Goal: Information Seeking & Learning: Learn about a topic

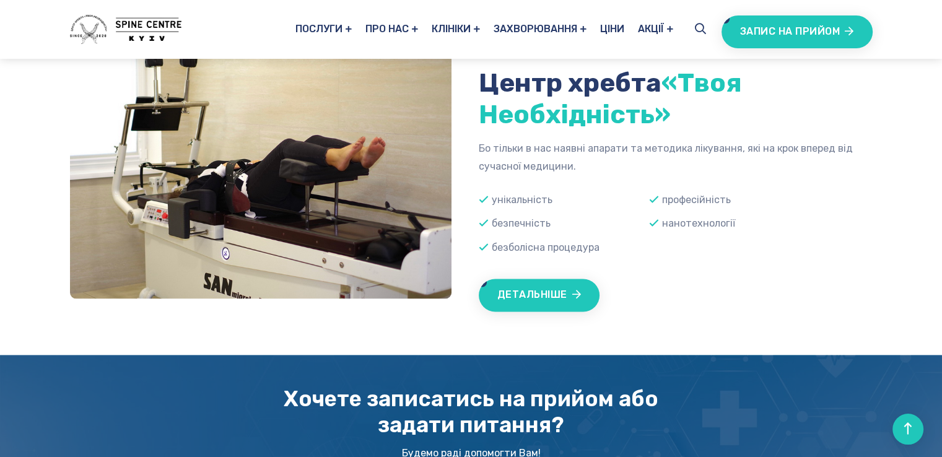
scroll to position [1921, 0]
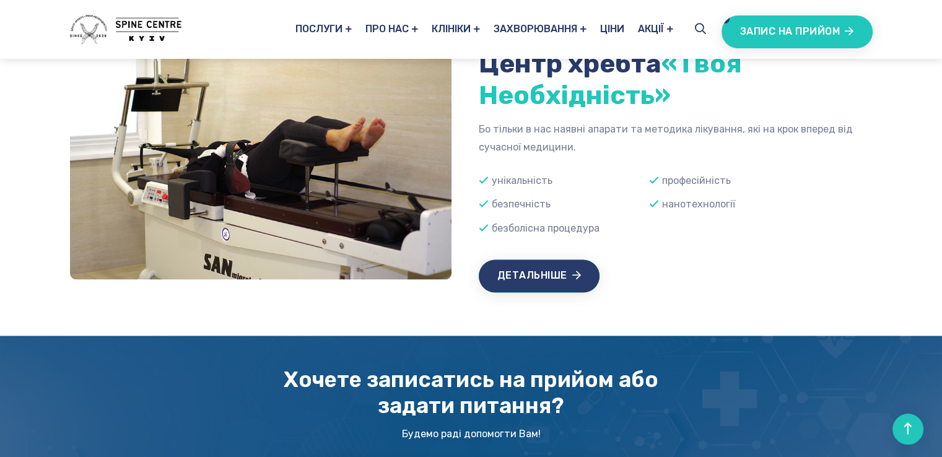
click at [534, 268] on link "Детальніше" at bounding box center [539, 276] width 121 height 33
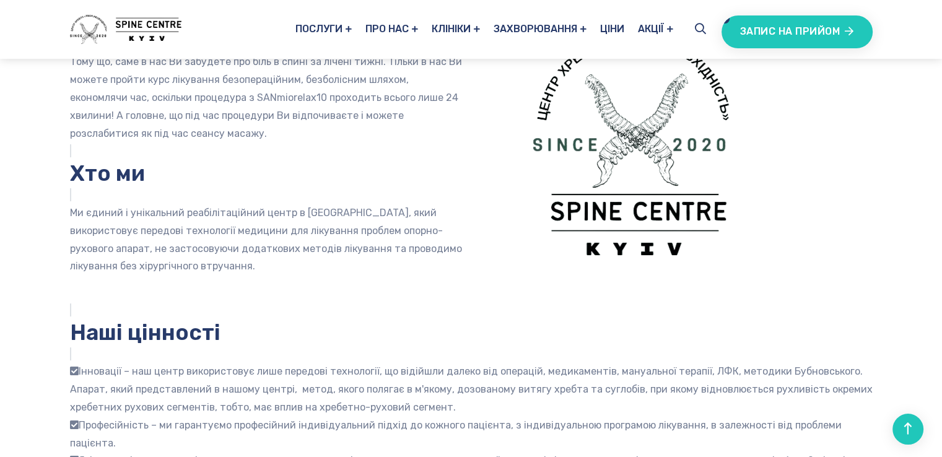
scroll to position [147, 0]
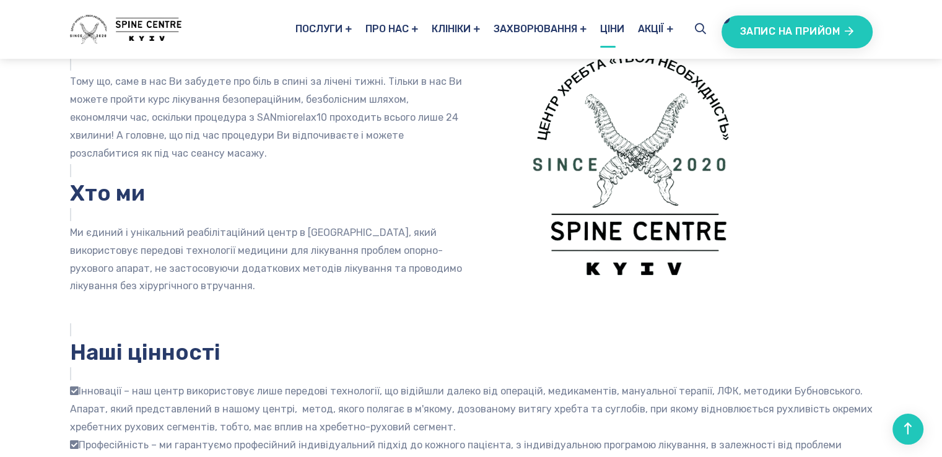
click at [613, 27] on link "Ціни" at bounding box center [612, 29] width 24 height 59
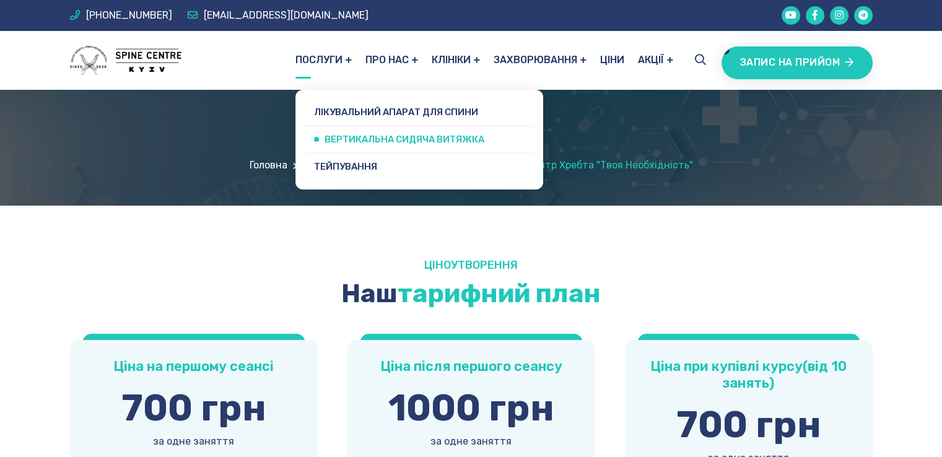
click at [353, 139] on link "Вертикальна сидяча витяжка" at bounding box center [419, 139] width 229 height 27
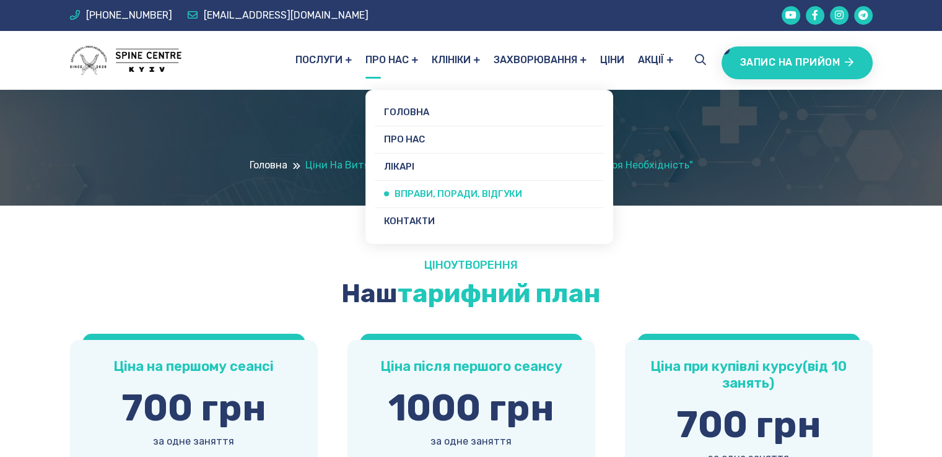
click at [416, 193] on link "Вправи, поради, відгуки" at bounding box center [489, 194] width 229 height 27
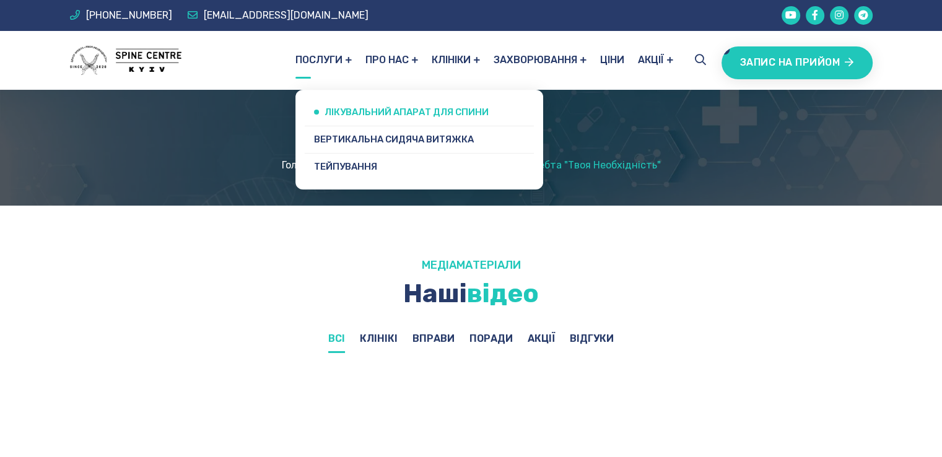
click at [322, 112] on link "Лікувальний апарат для спини" at bounding box center [419, 112] width 229 height 27
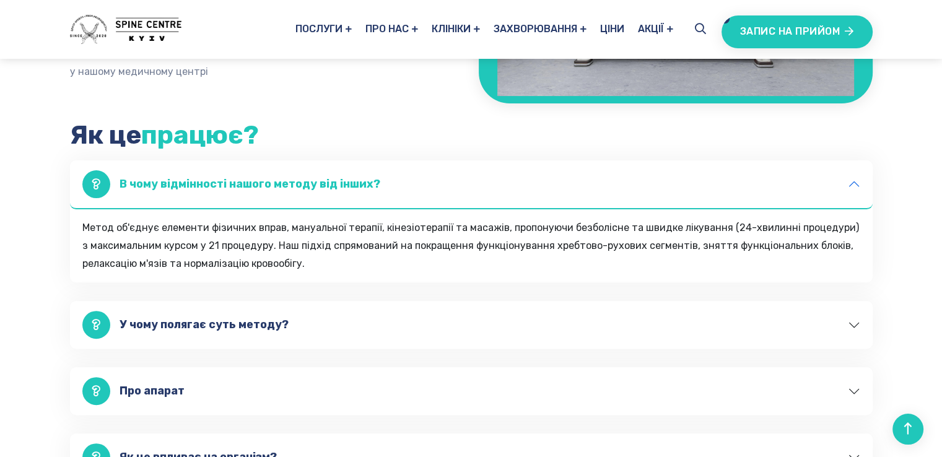
scroll to position [310, 0]
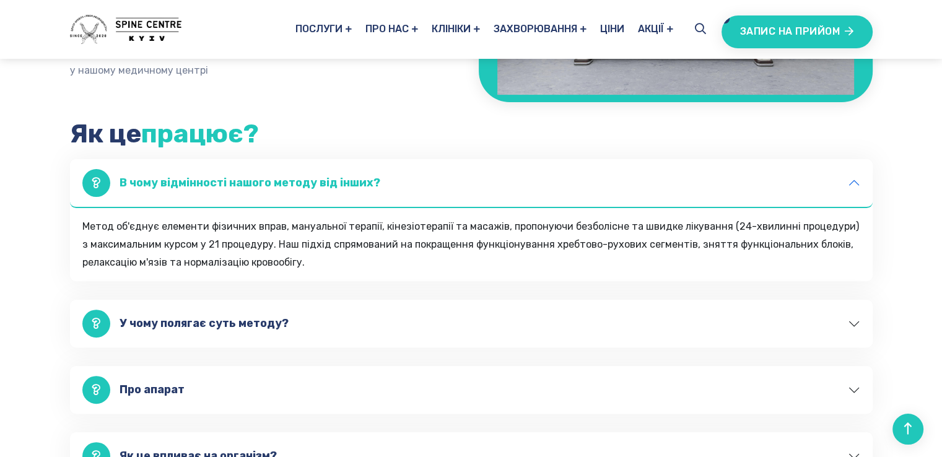
click at [170, 321] on button "У чому полягає суть методу?" at bounding box center [471, 324] width 803 height 48
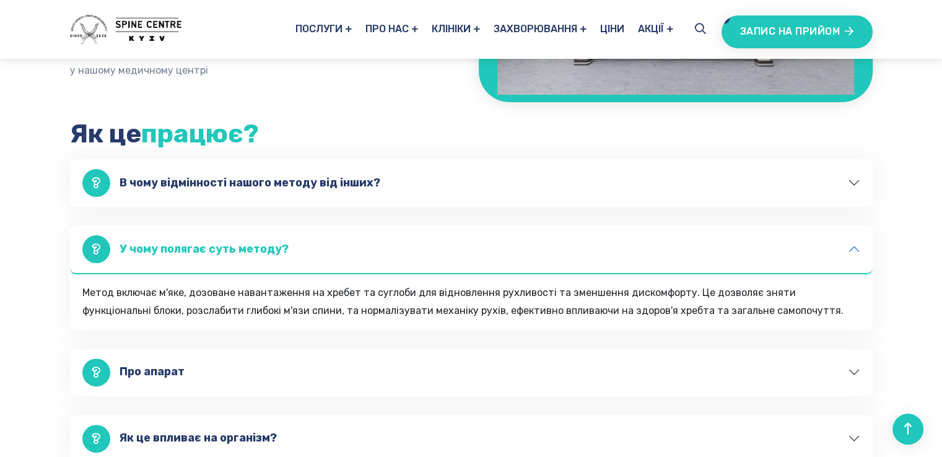
click at [150, 367] on button "Про апарат" at bounding box center [471, 373] width 803 height 48
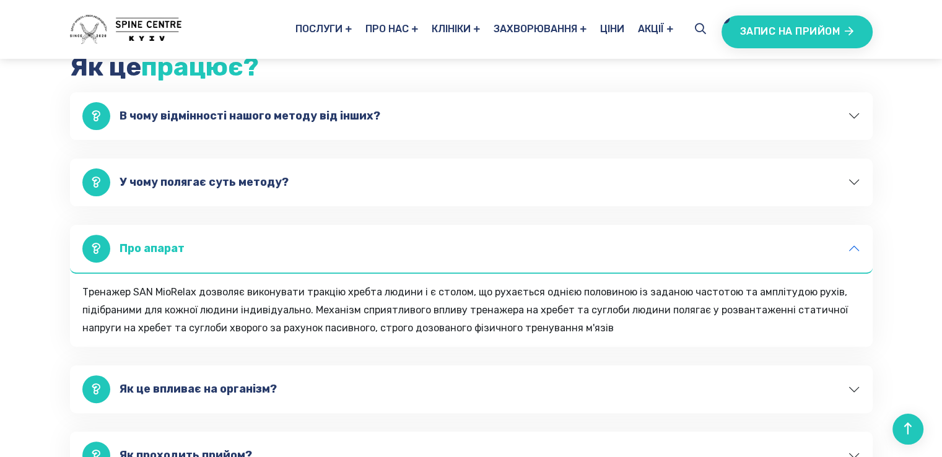
scroll to position [434, 0]
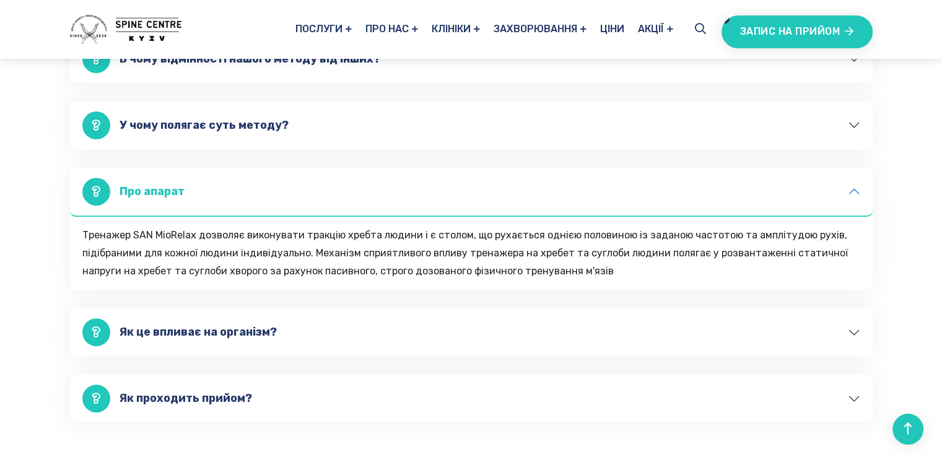
click at [177, 333] on button "Як це впливає на організм?" at bounding box center [471, 333] width 803 height 48
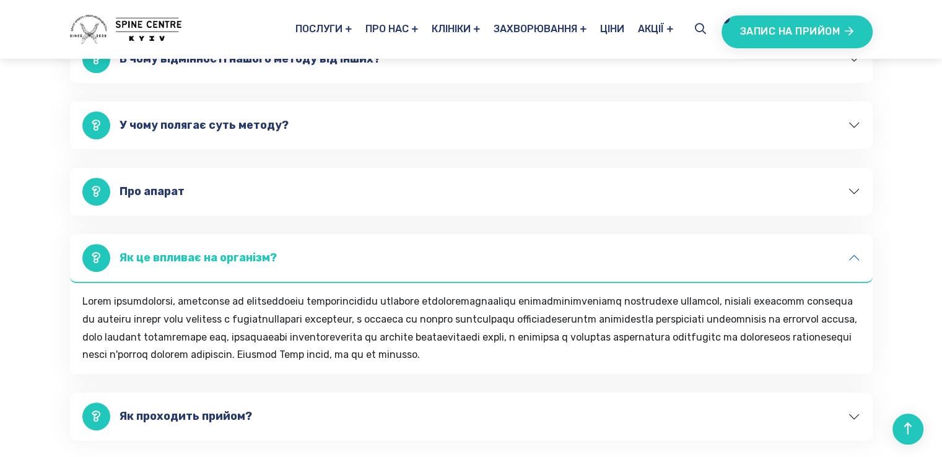
scroll to position [558, 0]
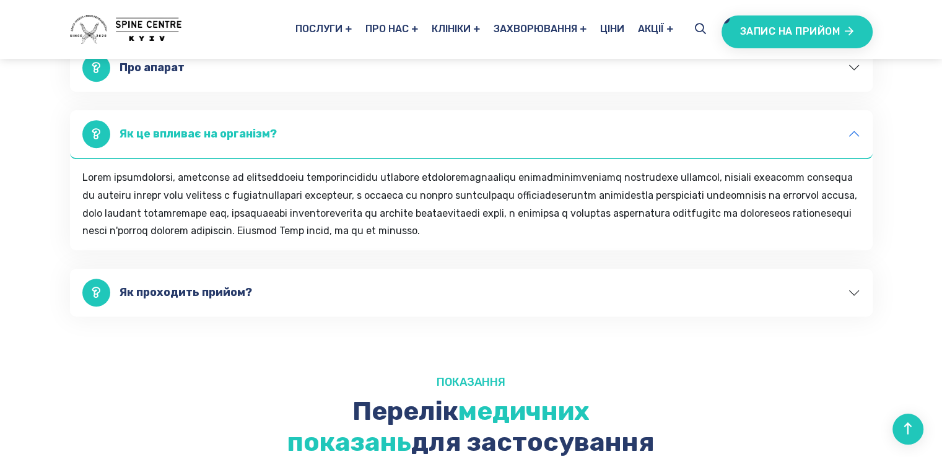
click at [211, 292] on button "Як проходить прийом?" at bounding box center [471, 293] width 803 height 48
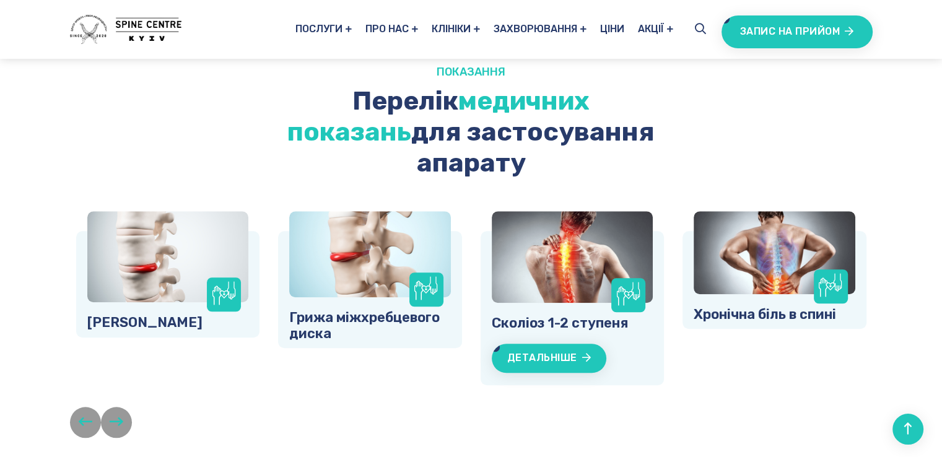
scroll to position [991, 0]
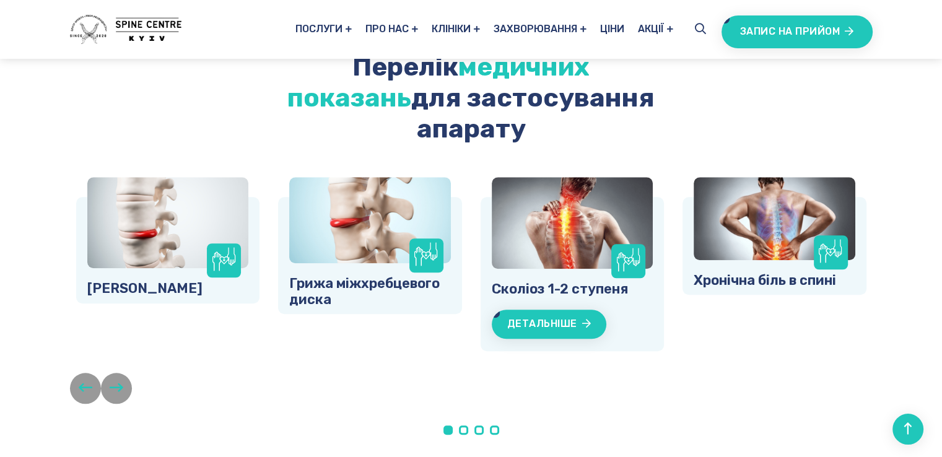
click at [462, 426] on span at bounding box center [463, 430] width 9 height 9
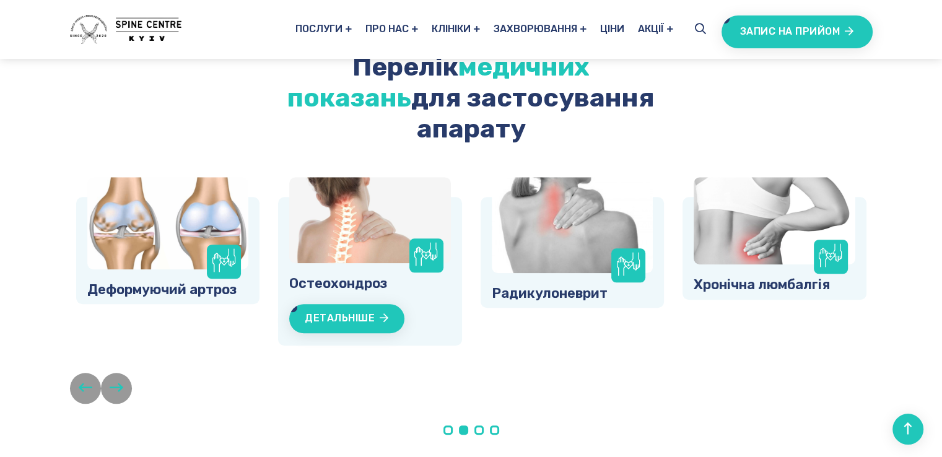
click at [477, 426] on span at bounding box center [479, 430] width 9 height 9
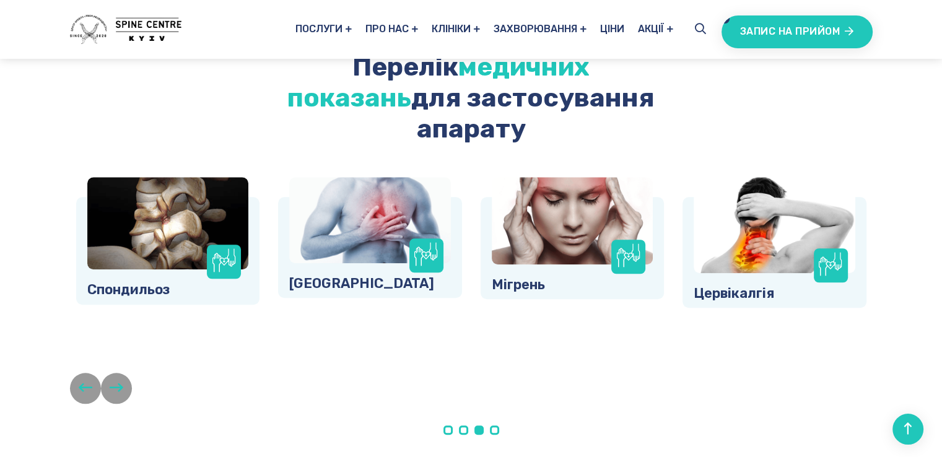
click at [493, 426] on span at bounding box center [494, 430] width 9 height 9
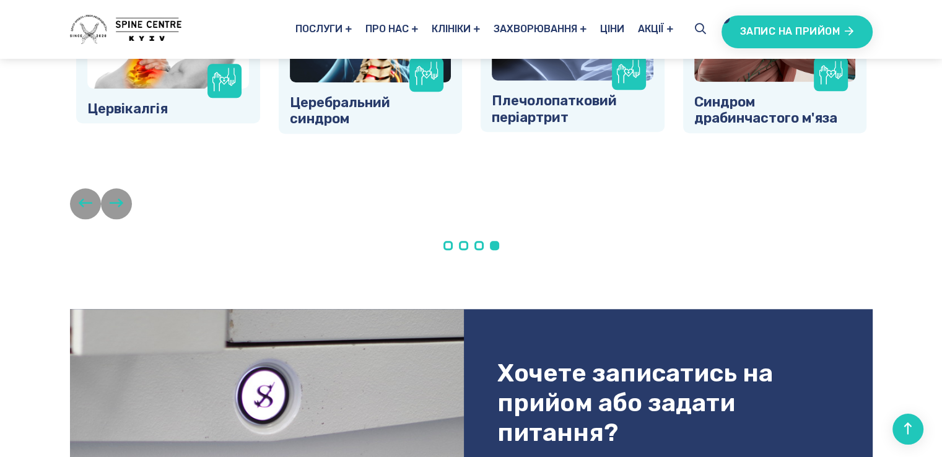
scroll to position [1177, 0]
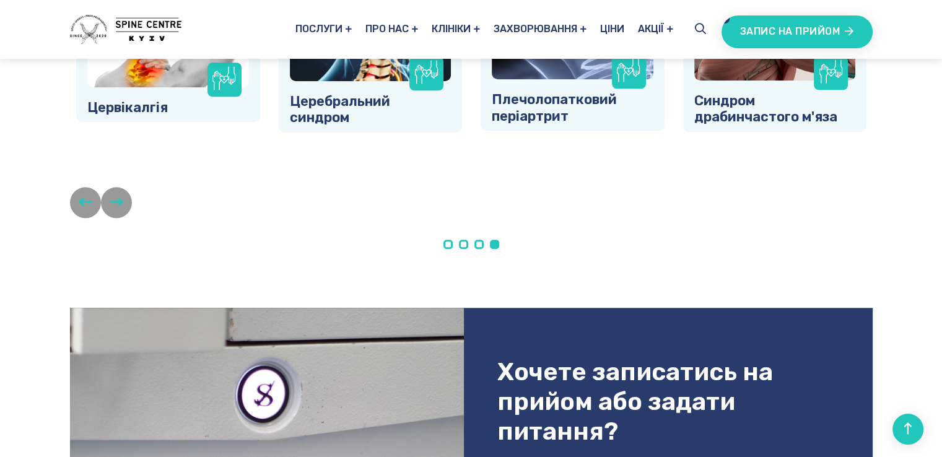
click at [83, 194] on icon "button" at bounding box center [86, 201] width 14 height 15
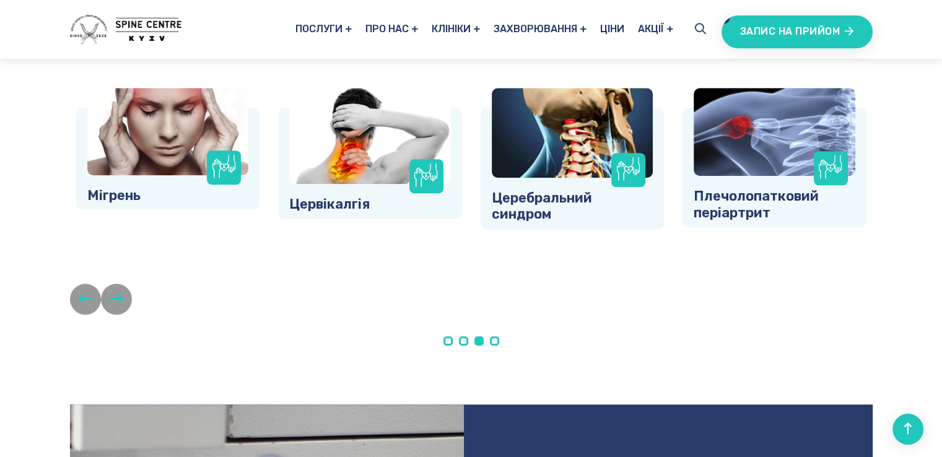
scroll to position [991, 0]
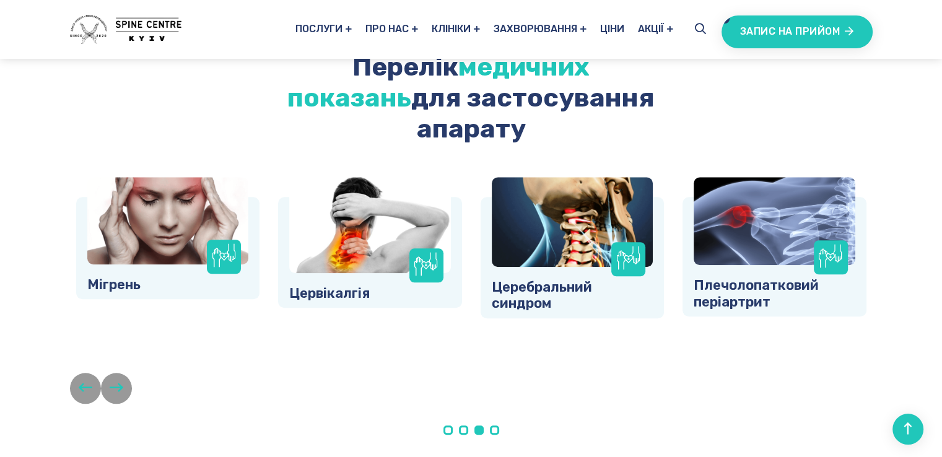
click at [79, 380] on icon "button" at bounding box center [86, 387] width 14 height 15
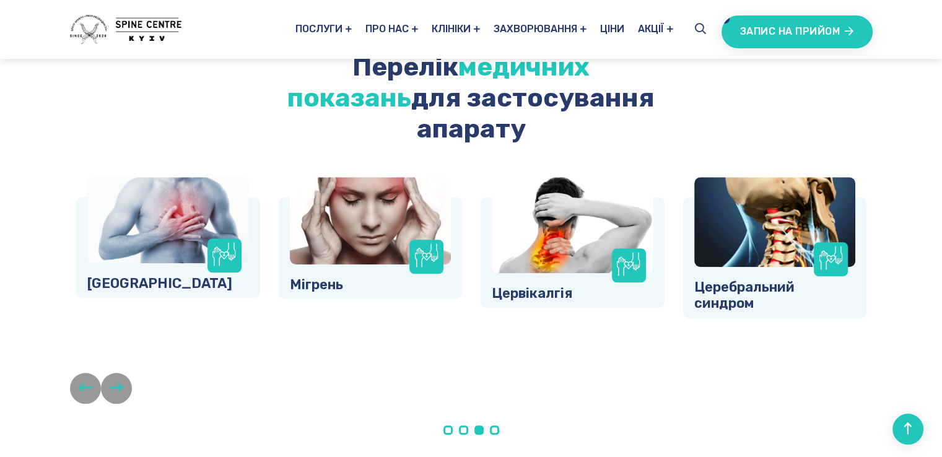
click at [84, 373] on button "button" at bounding box center [85, 388] width 31 height 31
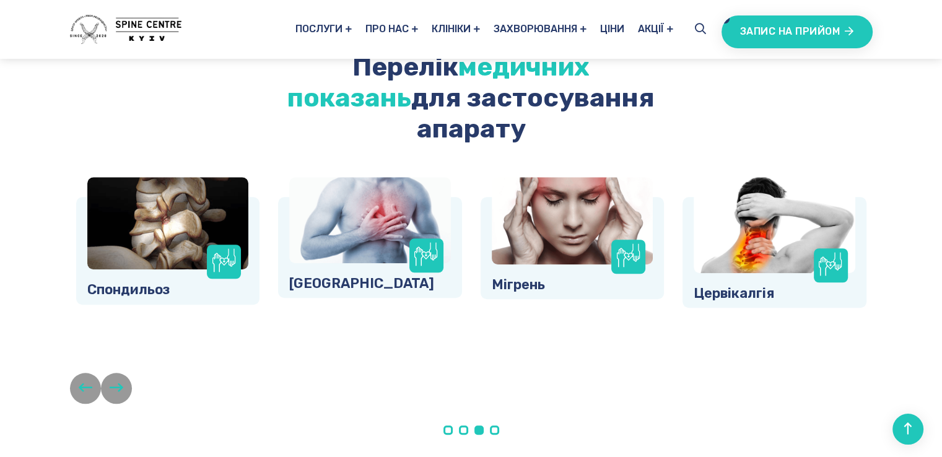
click at [97, 373] on button "button" at bounding box center [85, 388] width 31 height 31
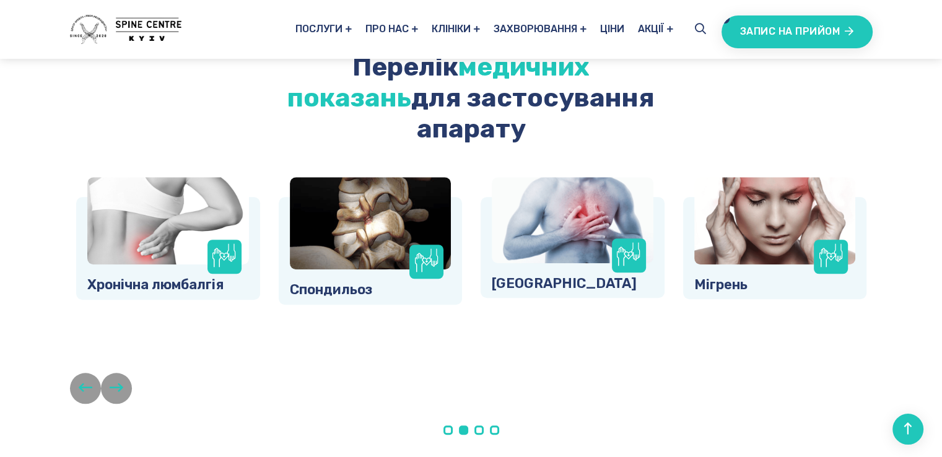
click at [97, 373] on button "button" at bounding box center [85, 388] width 31 height 31
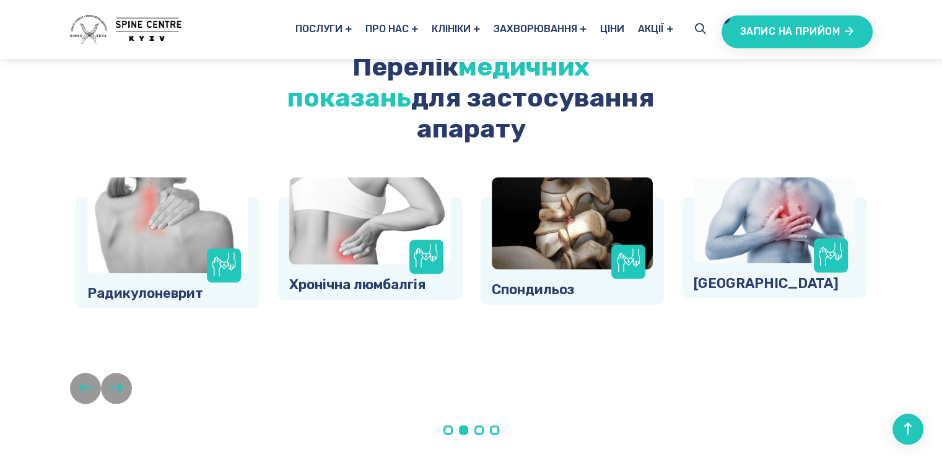
click at [98, 373] on button "button" at bounding box center [85, 388] width 31 height 31
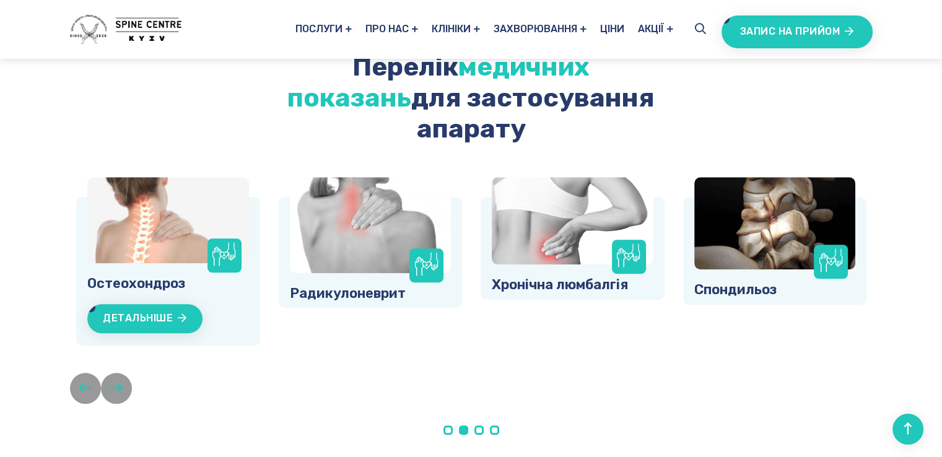
click at [99, 373] on button "button" at bounding box center [85, 388] width 31 height 31
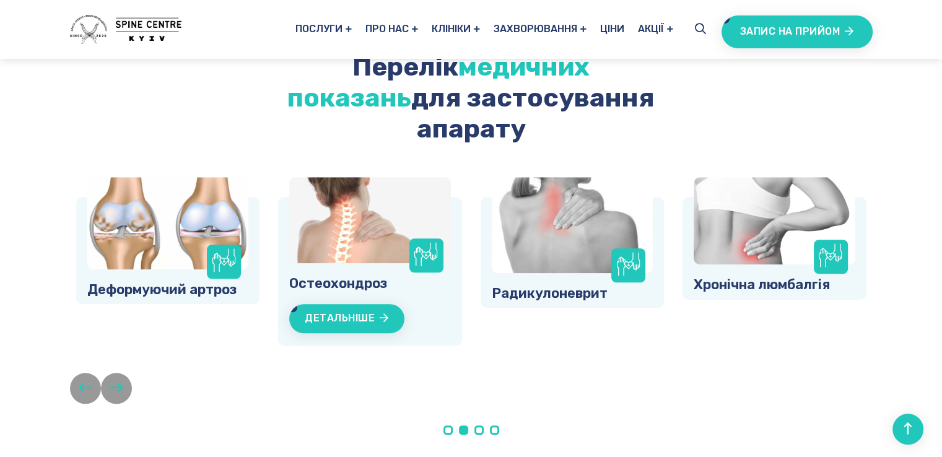
click at [100, 373] on div at bounding box center [471, 388] width 803 height 31
click at [85, 380] on icon "button" at bounding box center [86, 387] width 14 height 15
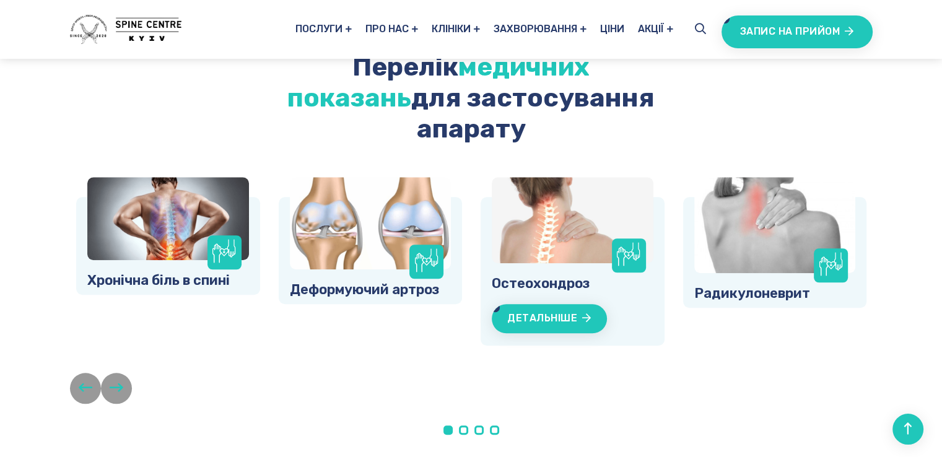
click at [79, 380] on icon "button" at bounding box center [86, 387] width 14 height 15
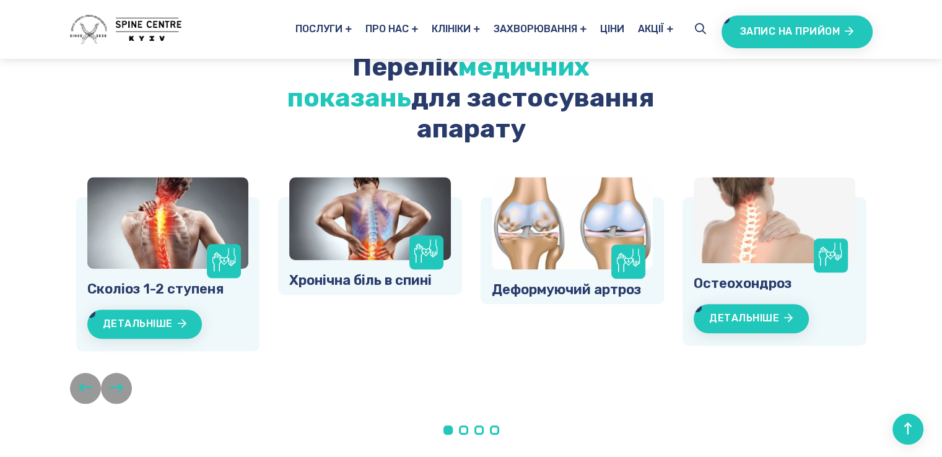
click at [82, 380] on icon "button" at bounding box center [86, 387] width 14 height 15
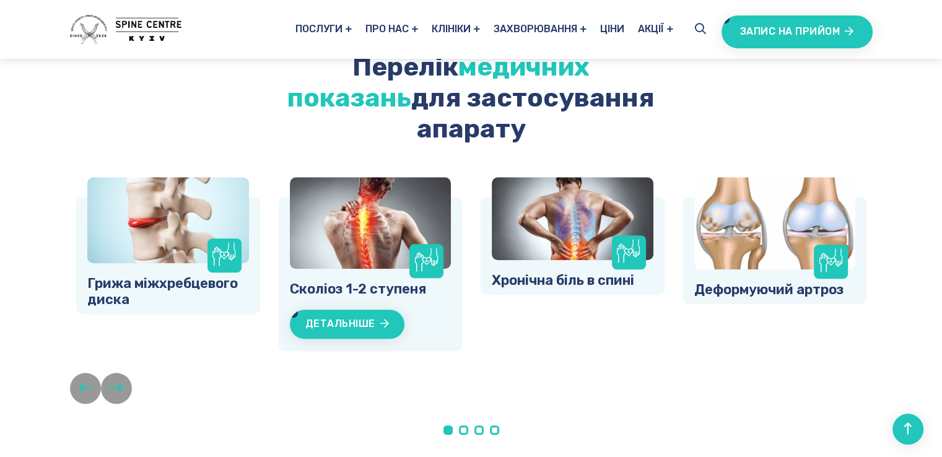
click at [84, 380] on icon "button" at bounding box center [86, 387] width 14 height 15
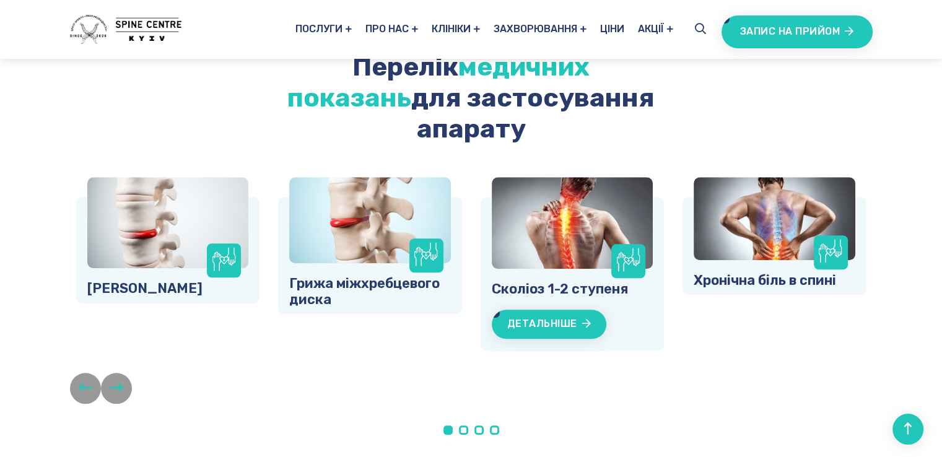
click at [85, 380] on icon "button" at bounding box center [86, 387] width 14 height 15
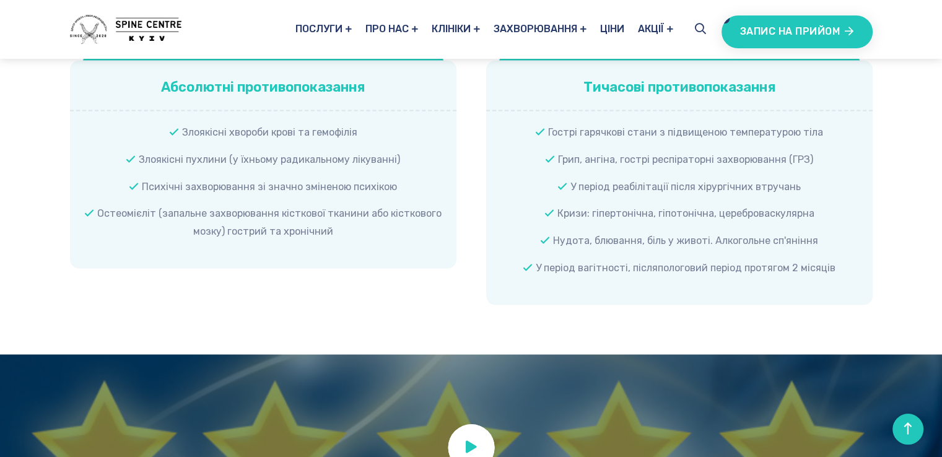
scroll to position [2602, 0]
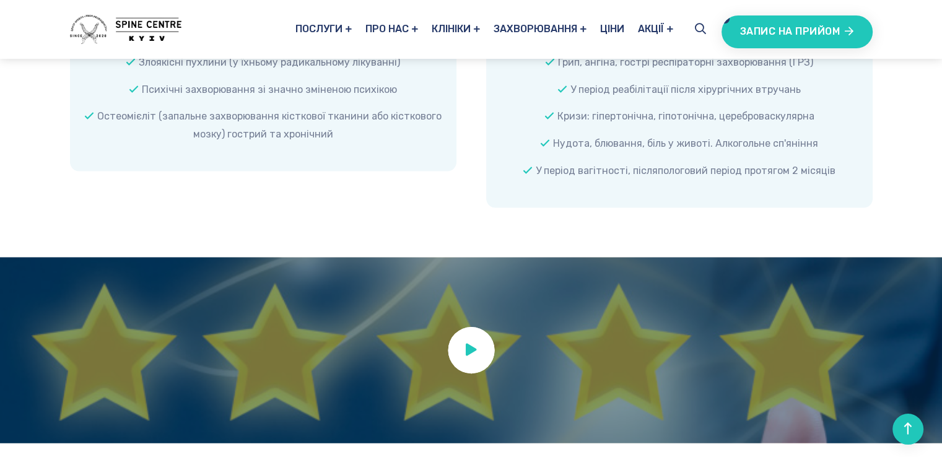
click at [475, 344] on icon at bounding box center [471, 350] width 11 height 12
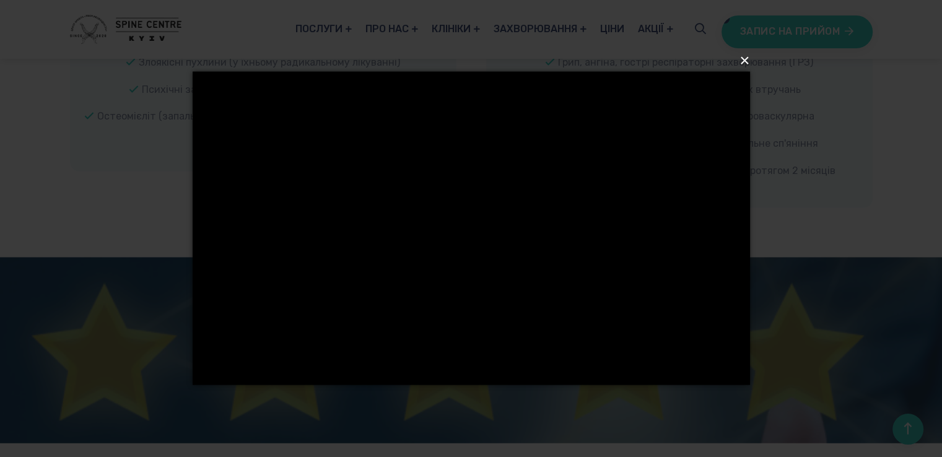
click at [747, 58] on button "×" at bounding box center [475, 60] width 558 height 27
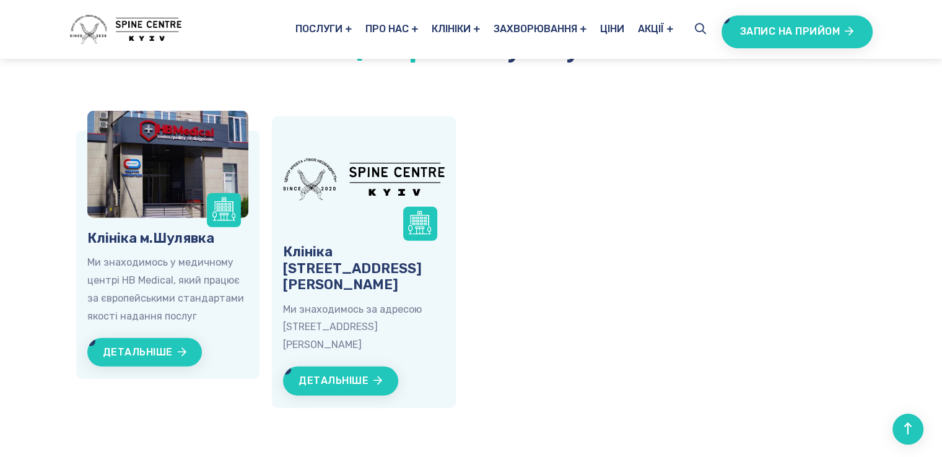
scroll to position [3284, 0]
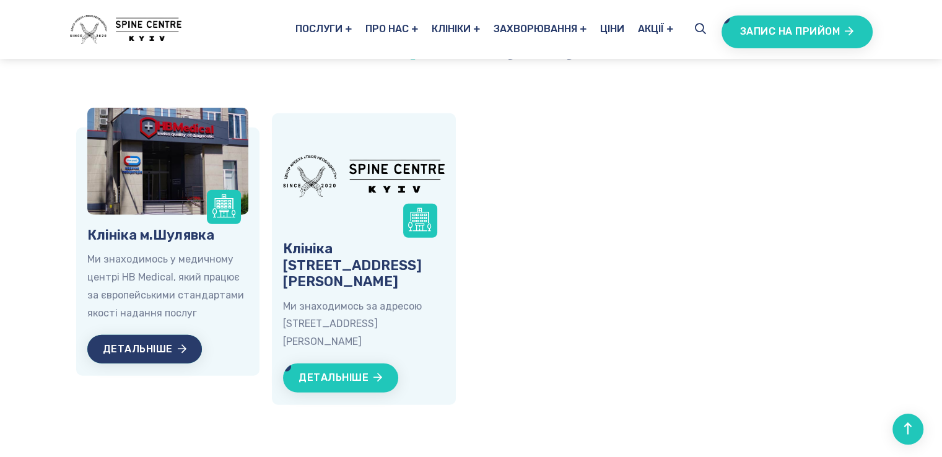
click at [151, 335] on link "Детальніше" at bounding box center [144, 349] width 115 height 29
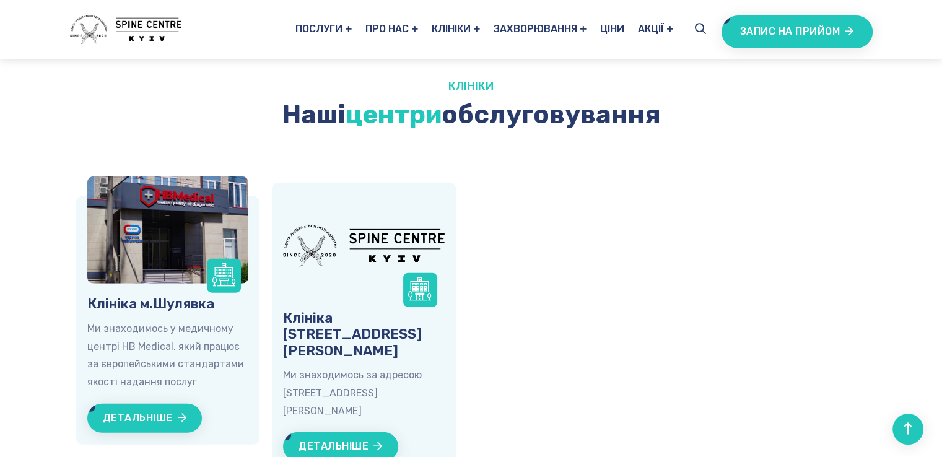
scroll to position [3076, 0]
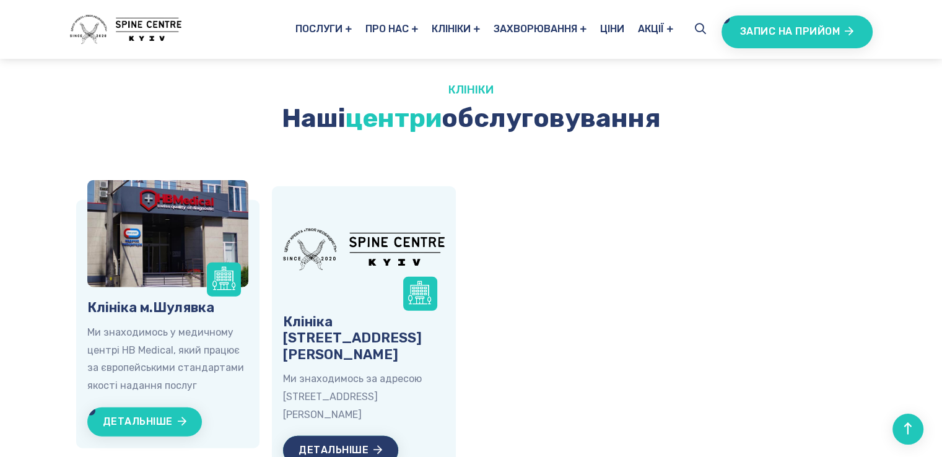
click at [340, 436] on link "Детальніше" at bounding box center [340, 450] width 115 height 29
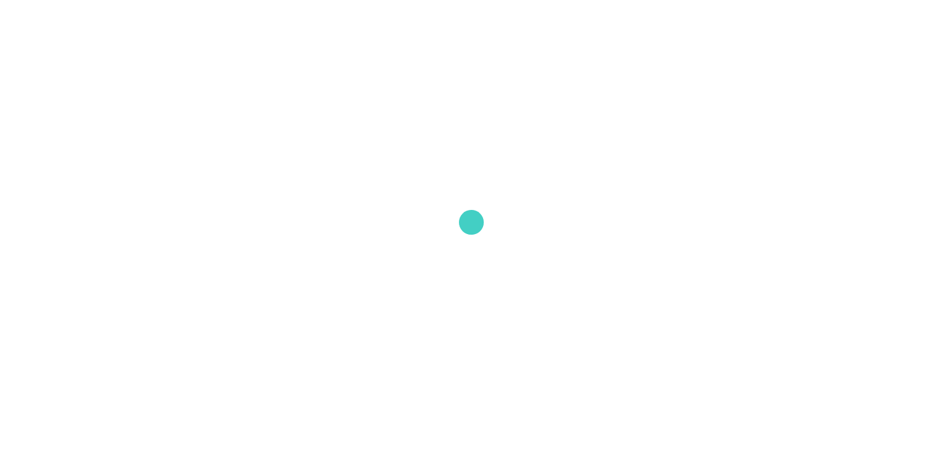
scroll to position [3076, 0]
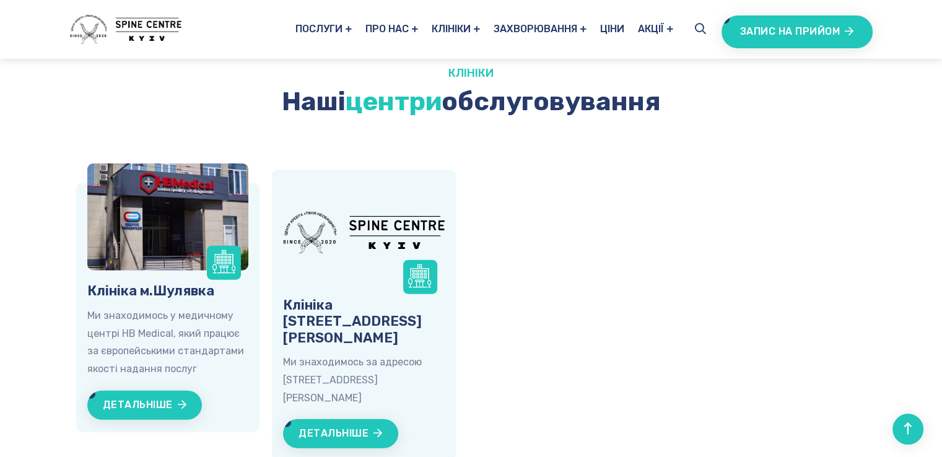
click at [402, 212] on img at bounding box center [364, 233] width 162 height 42
click at [338, 419] on link "Детальніше" at bounding box center [340, 433] width 115 height 29
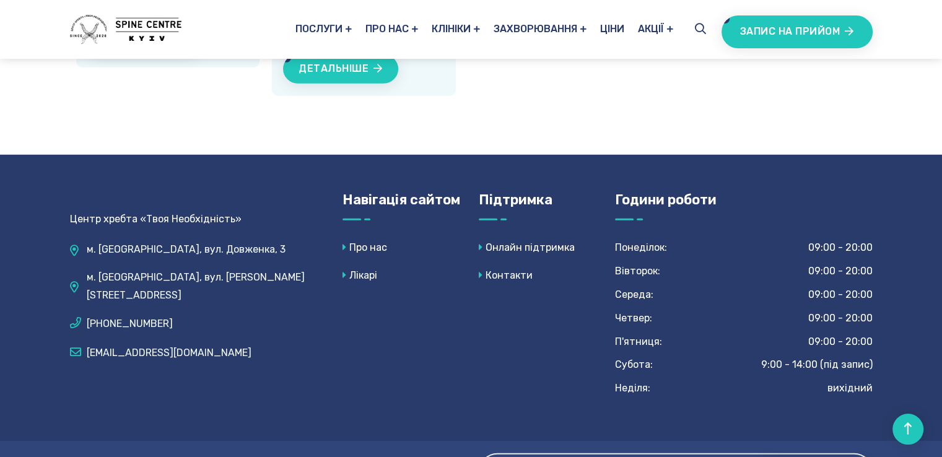
scroll to position [3444, 0]
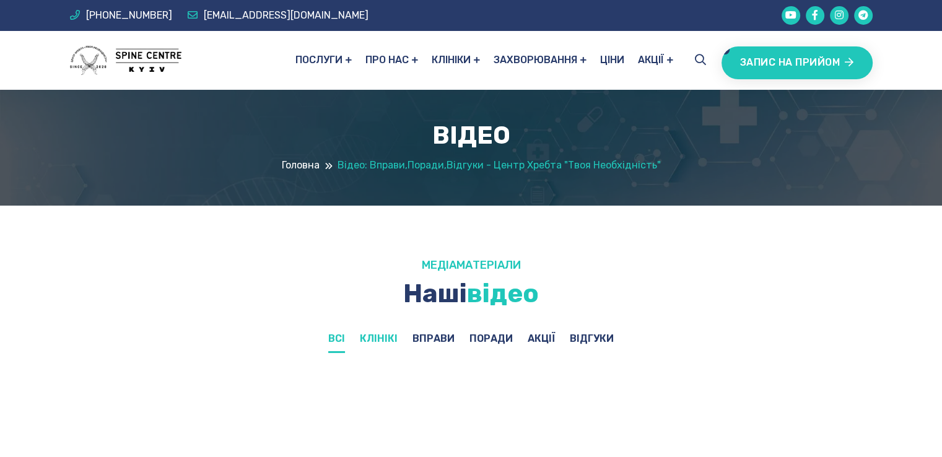
click at [377, 336] on li "Клінікі" at bounding box center [379, 341] width 38 height 23
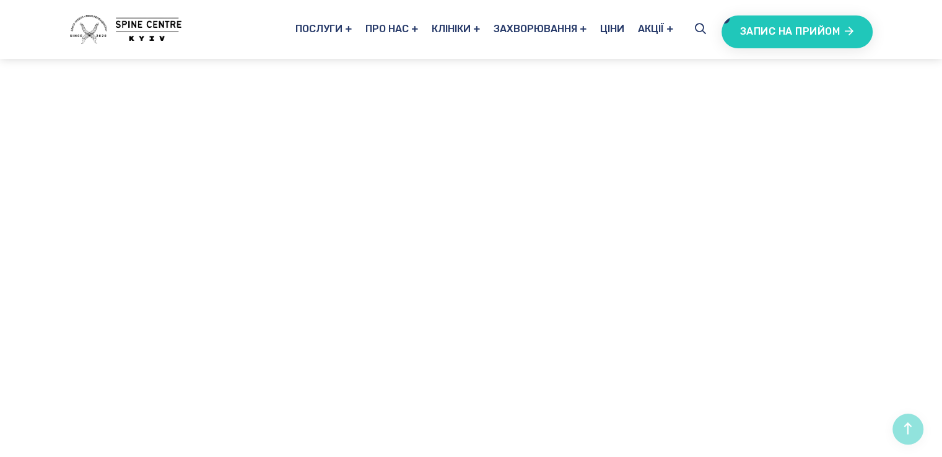
scroll to position [248, 0]
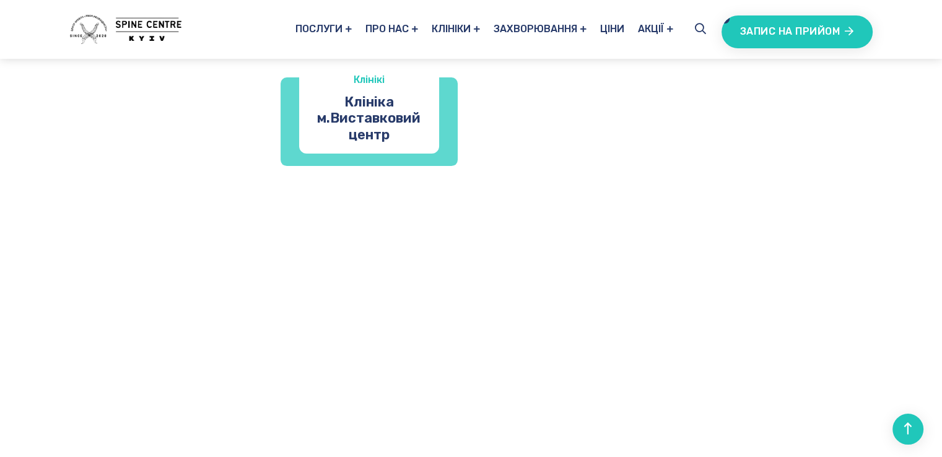
click at [359, 166] on video at bounding box center [369, 118] width 190 height 95
click at [367, 143] on link "Клініка м.Виставковий центр" at bounding box center [369, 118] width 140 height 49
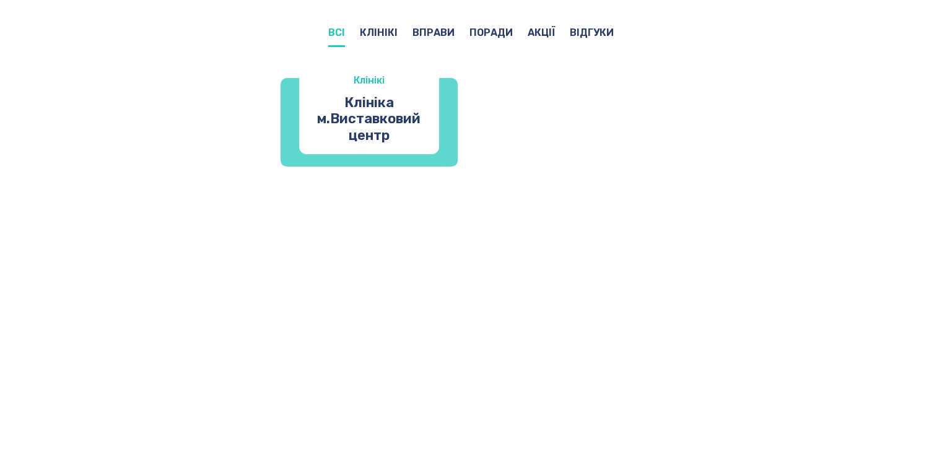
click at [374, 129] on icon at bounding box center [369, 122] width 11 height 14
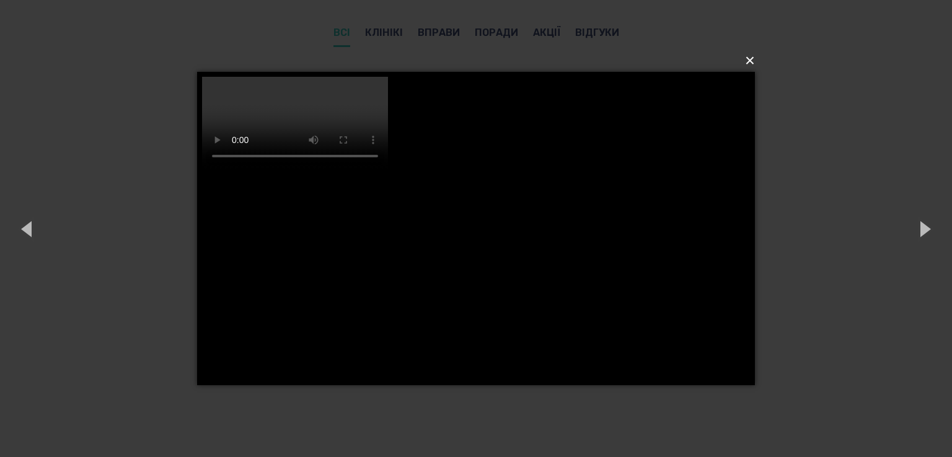
click at [751, 61] on button "×" at bounding box center [480, 60] width 558 height 27
